Goal: Understand process/instructions: Learn how to perform a task or action

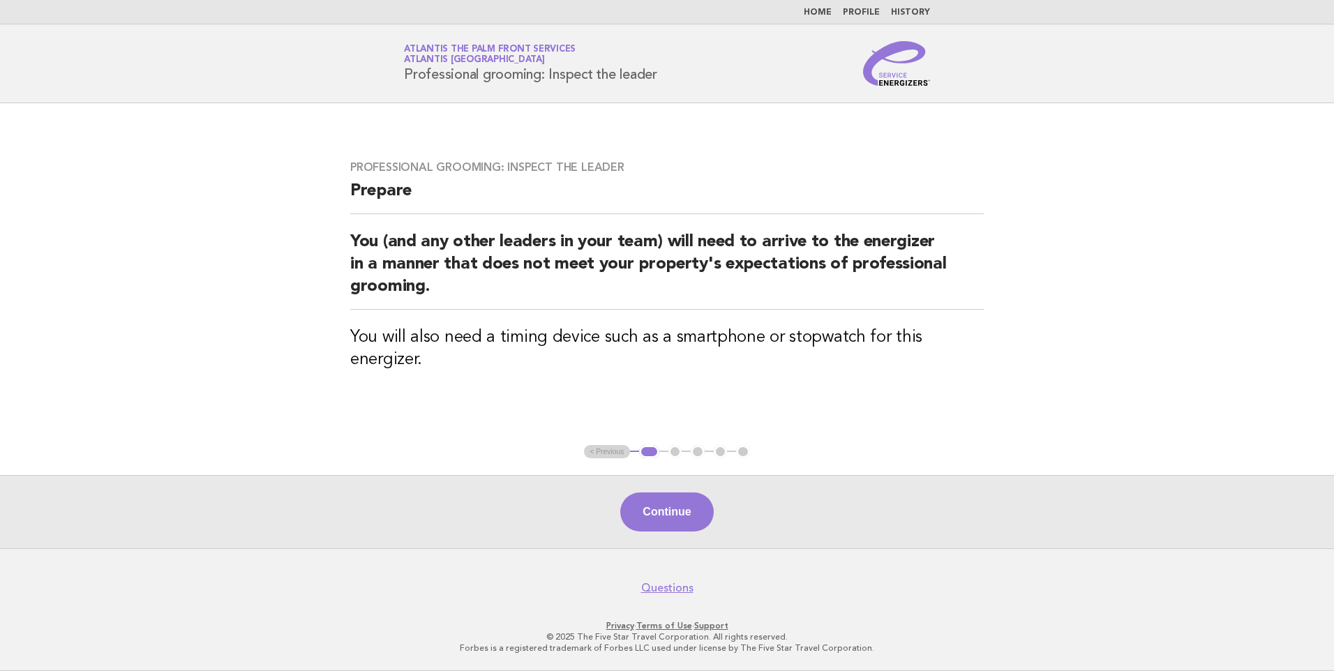
click at [821, 9] on link "Home" at bounding box center [818, 12] width 28 height 8
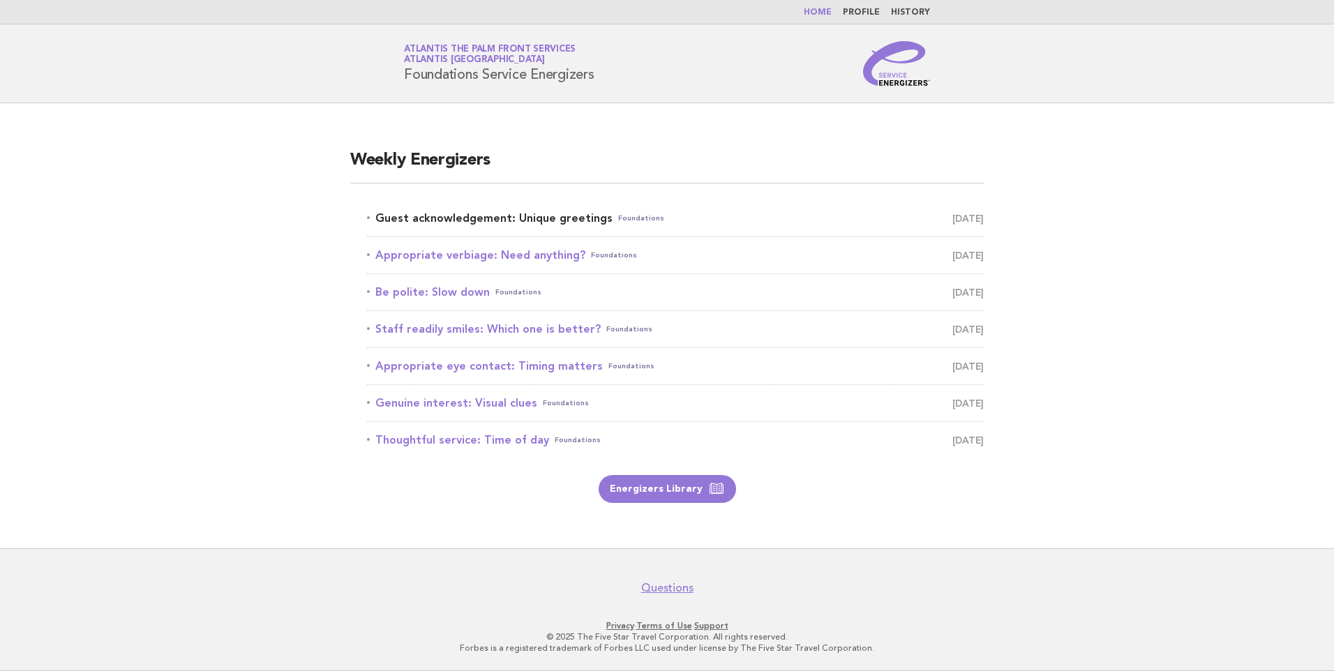
click at [487, 220] on link "Guest acknowledgement: Unique greetings Foundations October 15" at bounding box center [675, 219] width 617 height 20
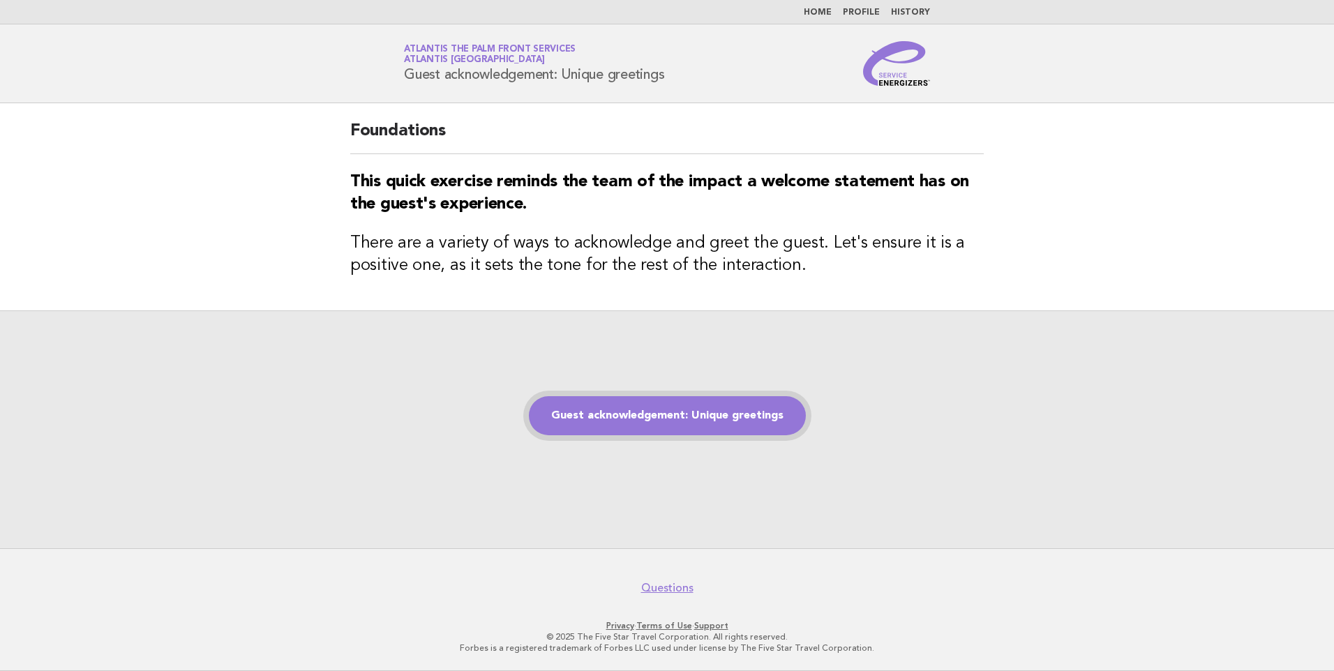
click at [642, 409] on link "Guest acknowledgement: Unique greetings" at bounding box center [667, 415] width 277 height 39
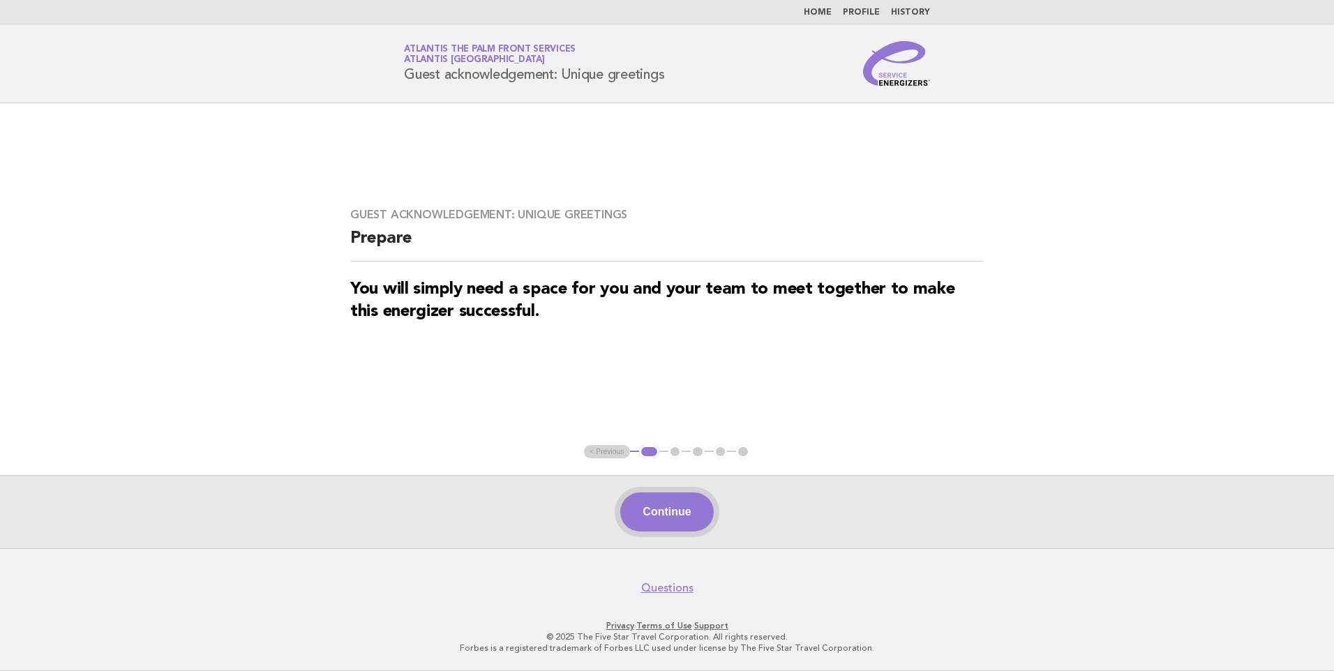
click at [665, 509] on button "Continue" at bounding box center [666, 511] width 93 height 39
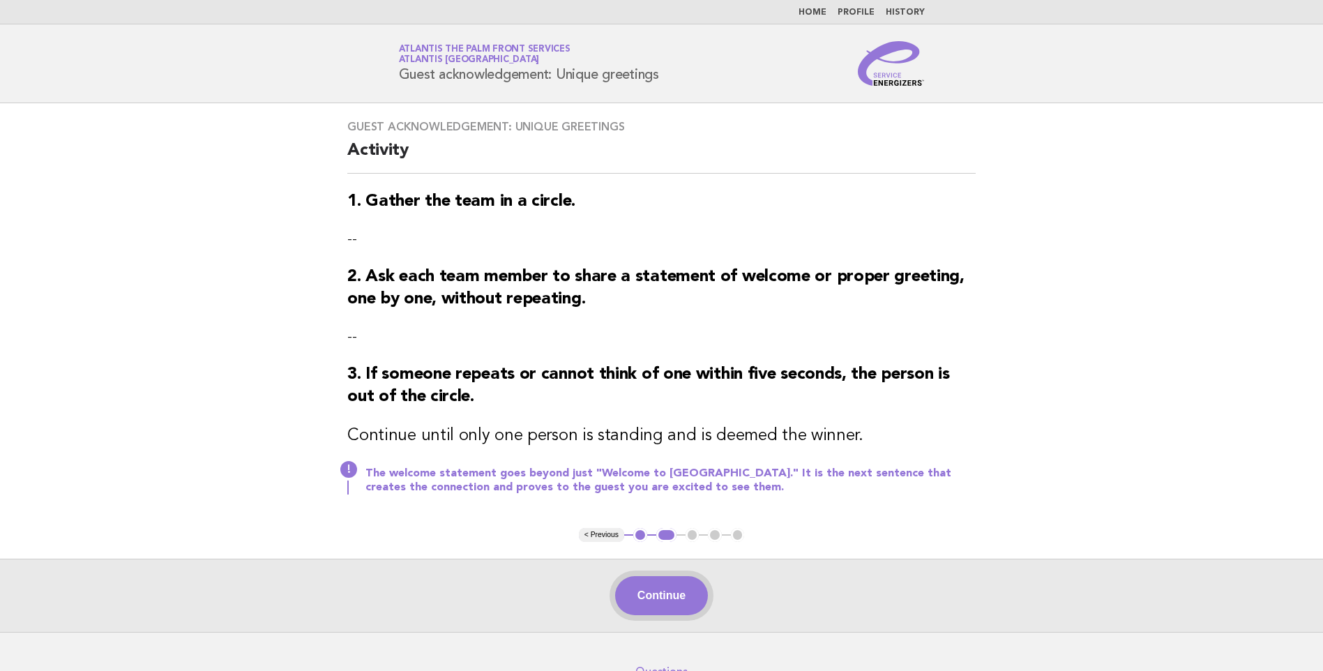
click at [663, 595] on button "Continue" at bounding box center [661, 595] width 93 height 39
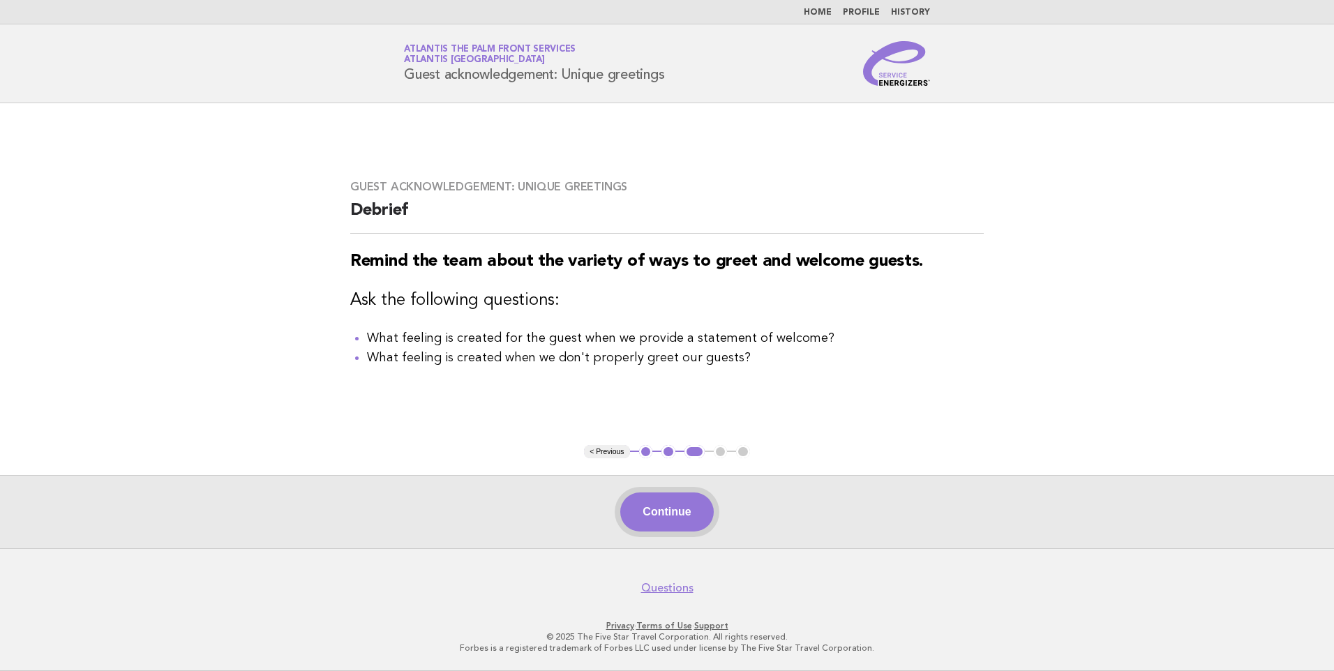
click at [671, 522] on button "Continue" at bounding box center [666, 511] width 93 height 39
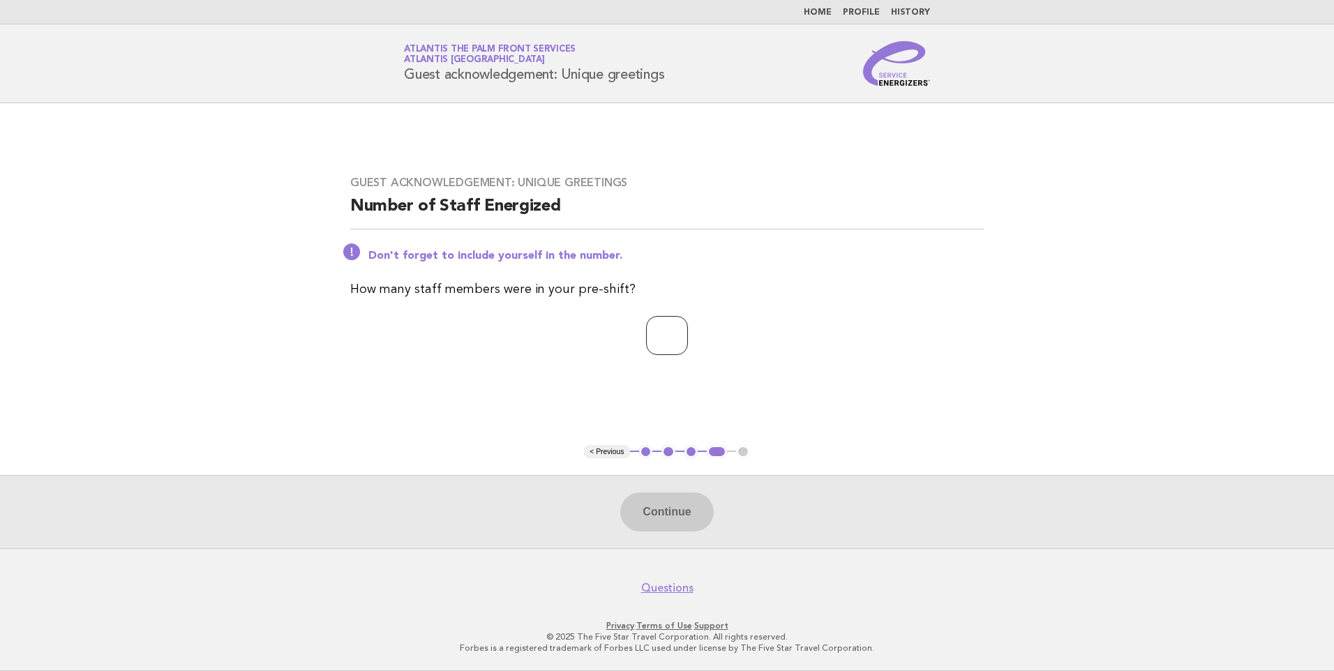
click at [649, 321] on input "number" at bounding box center [667, 335] width 42 height 39
type input "*"
click at [669, 507] on button "Continue" at bounding box center [666, 511] width 93 height 39
